Goal: Task Accomplishment & Management: Use online tool/utility

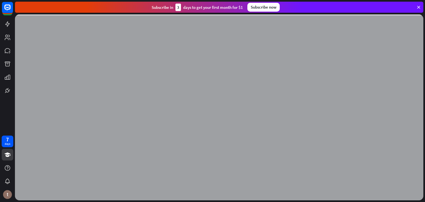
click at [418, 7] on icon at bounding box center [418, 7] width 5 height 5
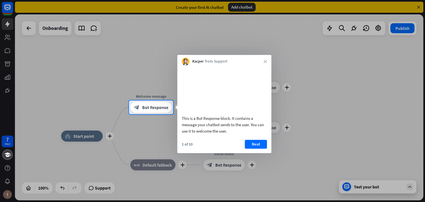
click at [263, 60] on div "Kacper from Support close" at bounding box center [224, 60] width 94 height 11
click at [251, 149] on button "Next" at bounding box center [256, 144] width 22 height 9
click at [245, 159] on div "plus Show menu block_bot_response Bot Response" at bounding box center [225, 164] width 42 height 11
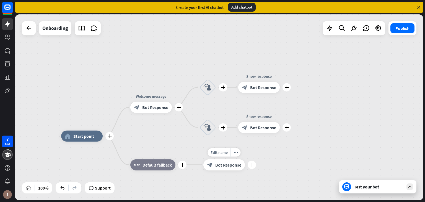
click at [251, 151] on div "7 days close Product Help First steps Get started with ChatBot Help Center Foll…" at bounding box center [212, 101] width 425 height 202
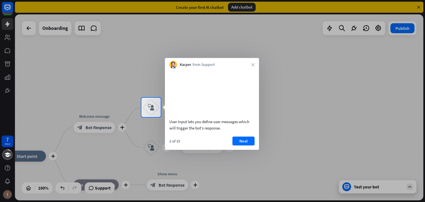
click at [255, 68] on div "Kacper from Support close" at bounding box center [212, 63] width 94 height 11
drag, startPoint x: 255, startPoint y: 68, endPoint x: 253, endPoint y: 65, distance: 3.7
click at [253, 65] on div "Kacper from Support close" at bounding box center [212, 63] width 94 height 11
click at [253, 65] on icon "close" at bounding box center [252, 64] width 3 height 3
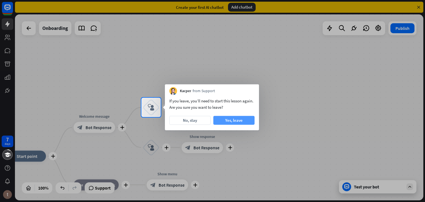
click at [231, 117] on button "Yes, leave" at bounding box center [233, 120] width 41 height 9
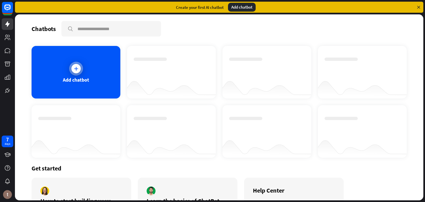
click at [73, 74] on div at bounding box center [76, 69] width 14 height 14
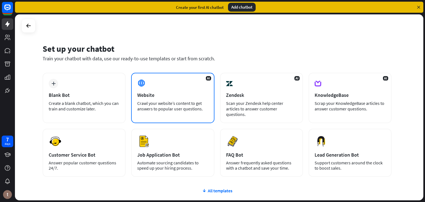
click at [144, 83] on icon at bounding box center [141, 83] width 8 height 8
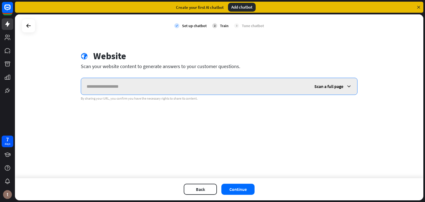
click at [117, 92] on input "text" at bounding box center [195, 86] width 228 height 17
paste input "**********"
type input "**********"
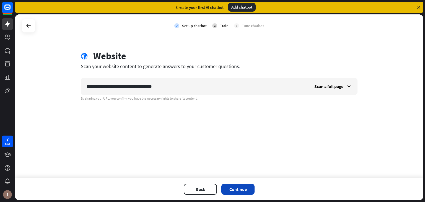
click at [240, 189] on button "Continue" at bounding box center [238, 189] width 33 height 11
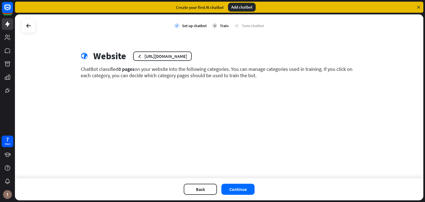
click at [240, 189] on button "Continue" at bounding box center [238, 189] width 33 height 11
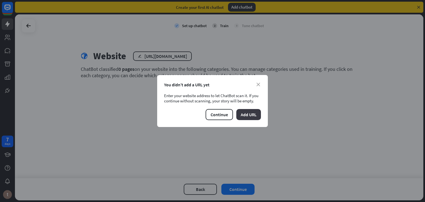
click at [252, 112] on button "Add URL" at bounding box center [248, 114] width 25 height 11
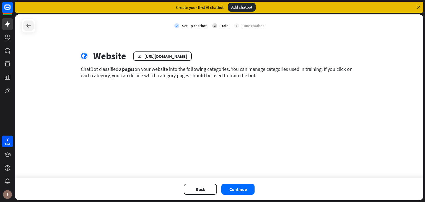
click at [26, 27] on icon at bounding box center [28, 25] width 7 height 7
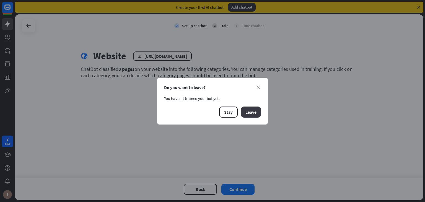
click at [249, 114] on button "Leave" at bounding box center [251, 112] width 20 height 11
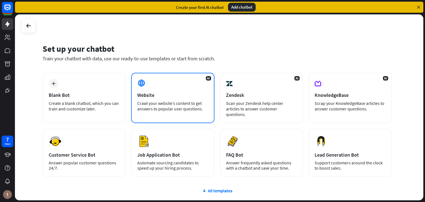
scroll to position [37, 0]
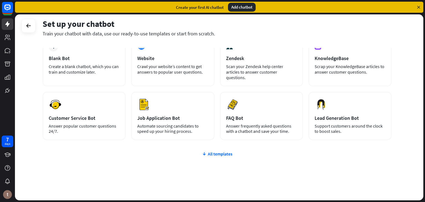
click at [216, 151] on div "plus Blank Bot Create a blank chatbot, which you can train and customize later.…" at bounding box center [217, 121] width 349 height 171
click at [210, 151] on div "All templates" at bounding box center [217, 154] width 349 height 6
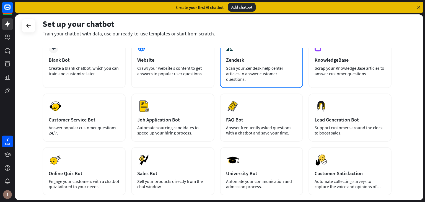
scroll to position [36, 0]
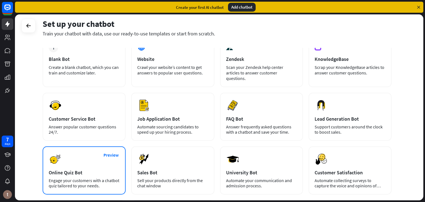
click at [87, 157] on div "Preview Online Quiz Bot Engage your customers with a chatbot quiz tailored to y…" at bounding box center [84, 170] width 83 height 48
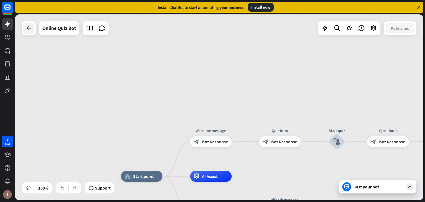
click at [31, 28] on icon at bounding box center [28, 28] width 7 height 7
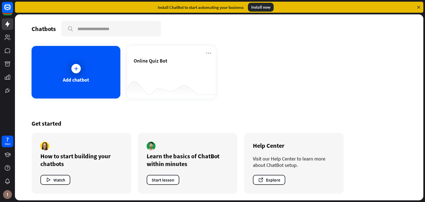
click at [269, 99] on div "Chatbots search Add chatbot Online Quiz Bot Get started How to start building y…" at bounding box center [219, 107] width 409 height 186
click at [50, 182] on icon "button" at bounding box center [48, 180] width 6 height 6
